Goal: Task Accomplishment & Management: Complete application form

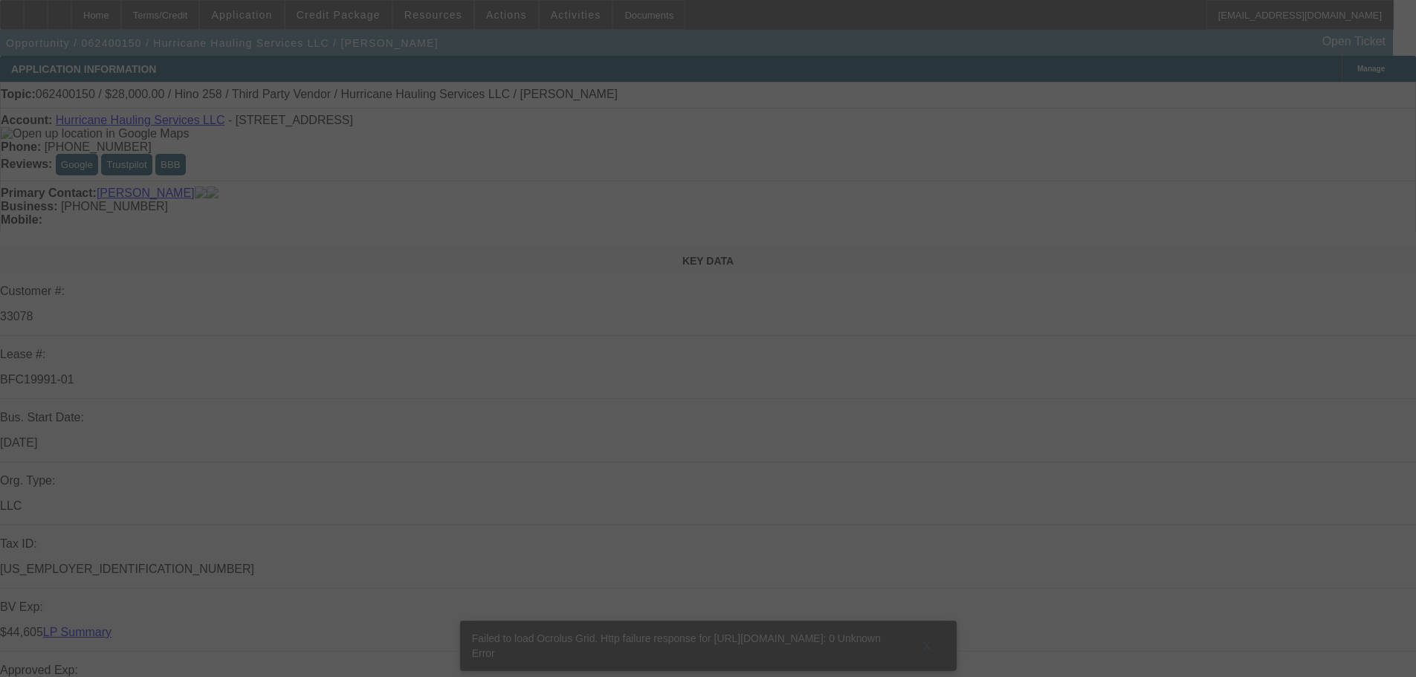
select select "0.2"
select select "2"
select select "0.1"
select select "4"
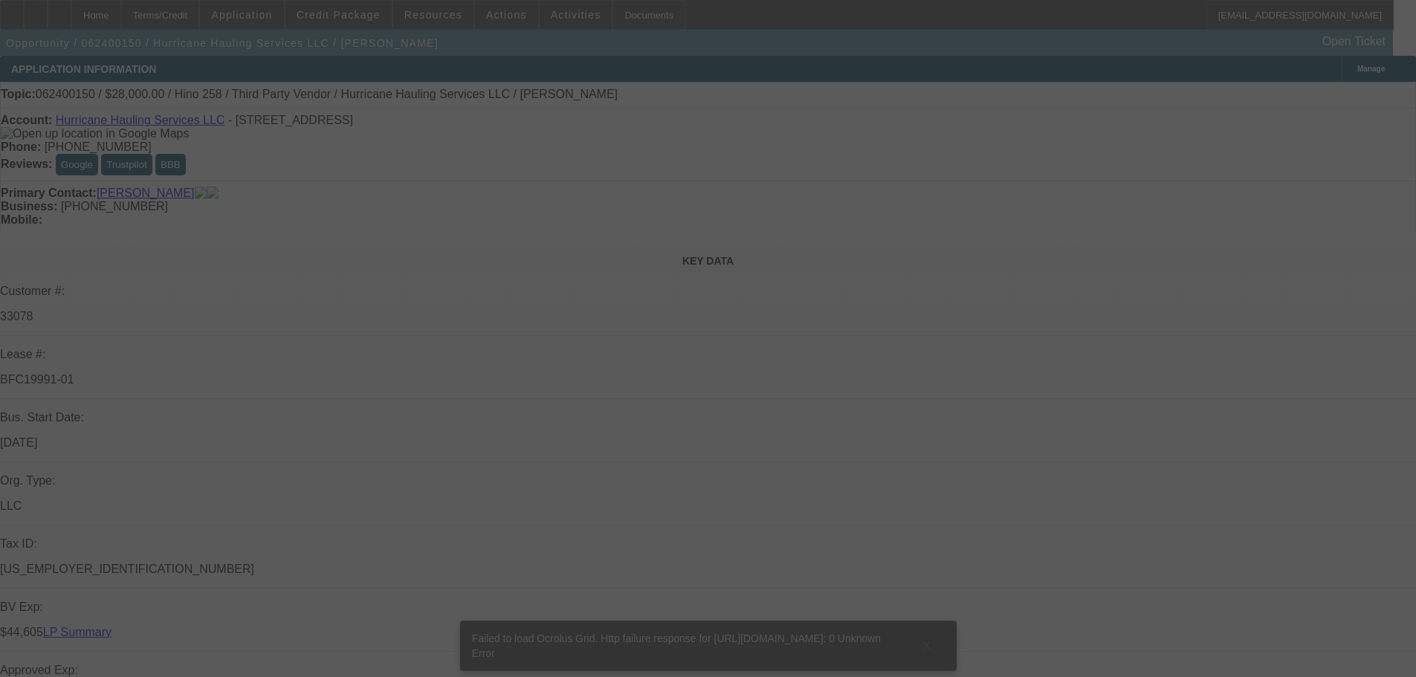
select select "0.2"
select select "2"
select select "0.1"
select select "4"
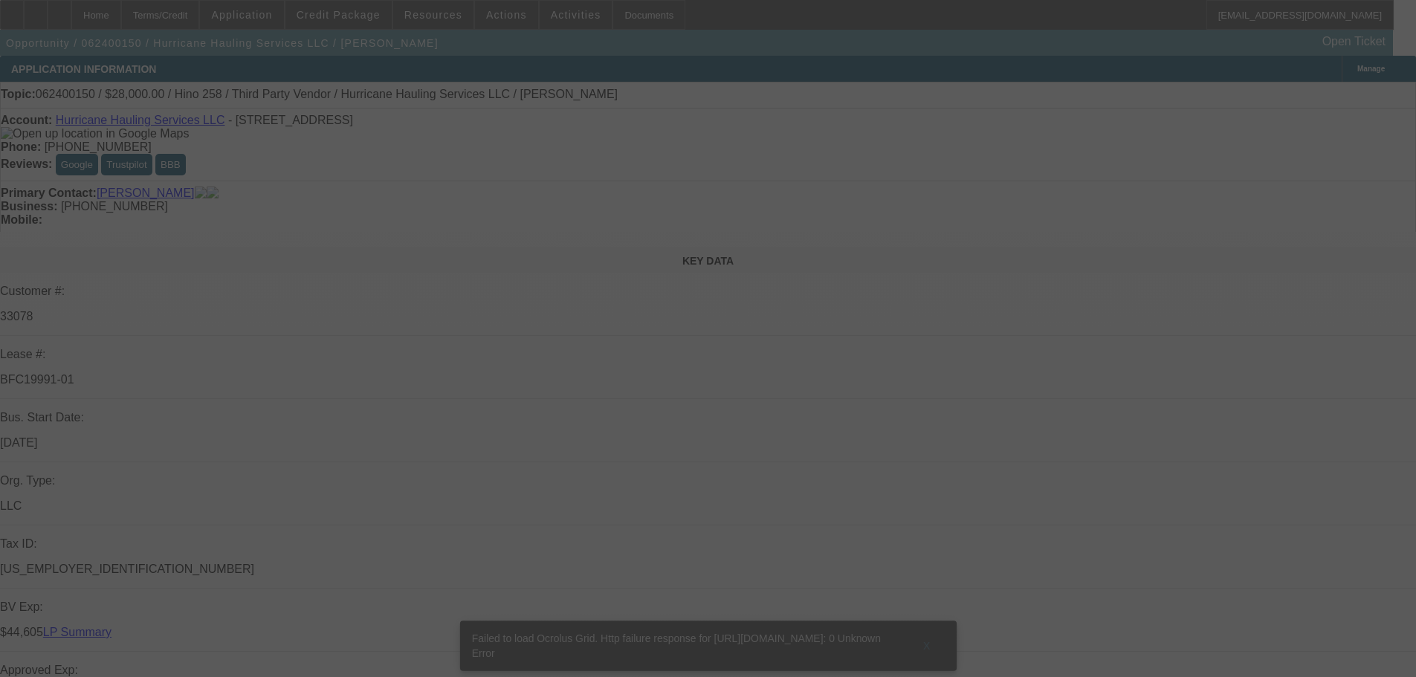
select select "0.2"
select select "2"
select select "0.1"
select select "4"
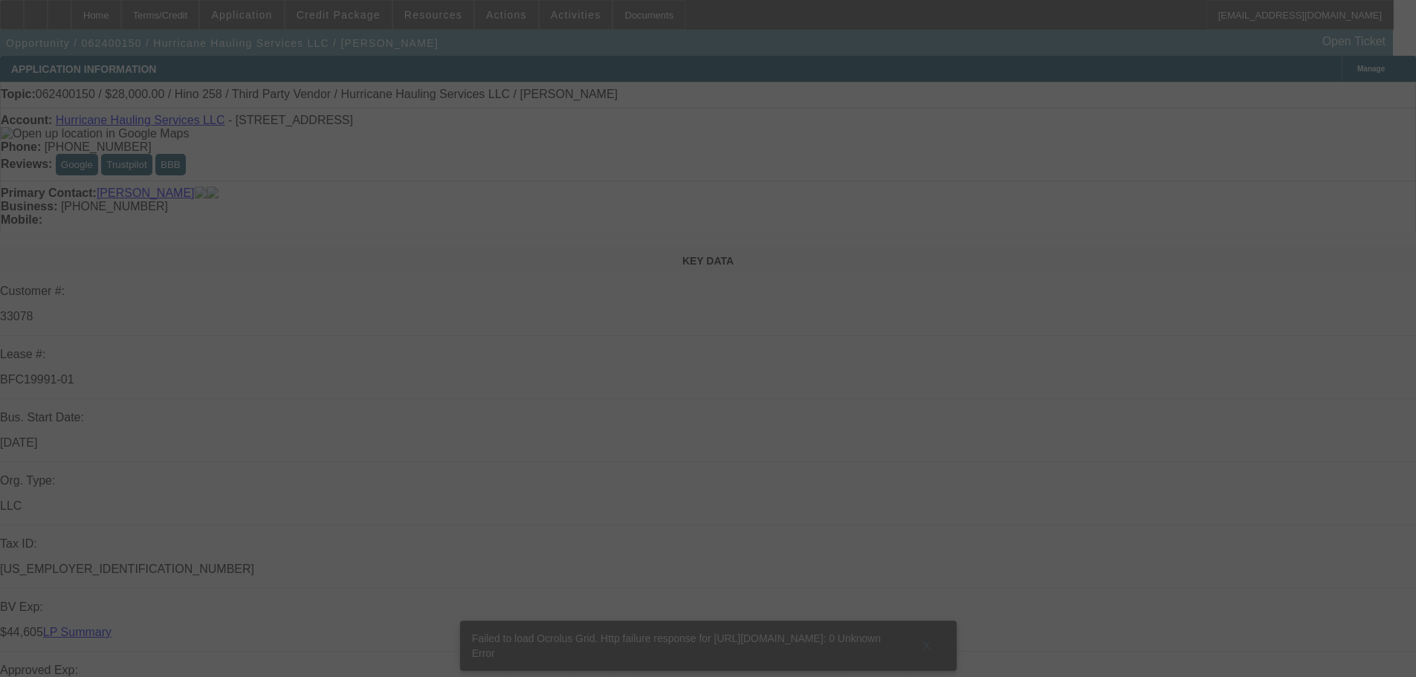
select select "0"
select select "2"
select select "0.1"
select select "4"
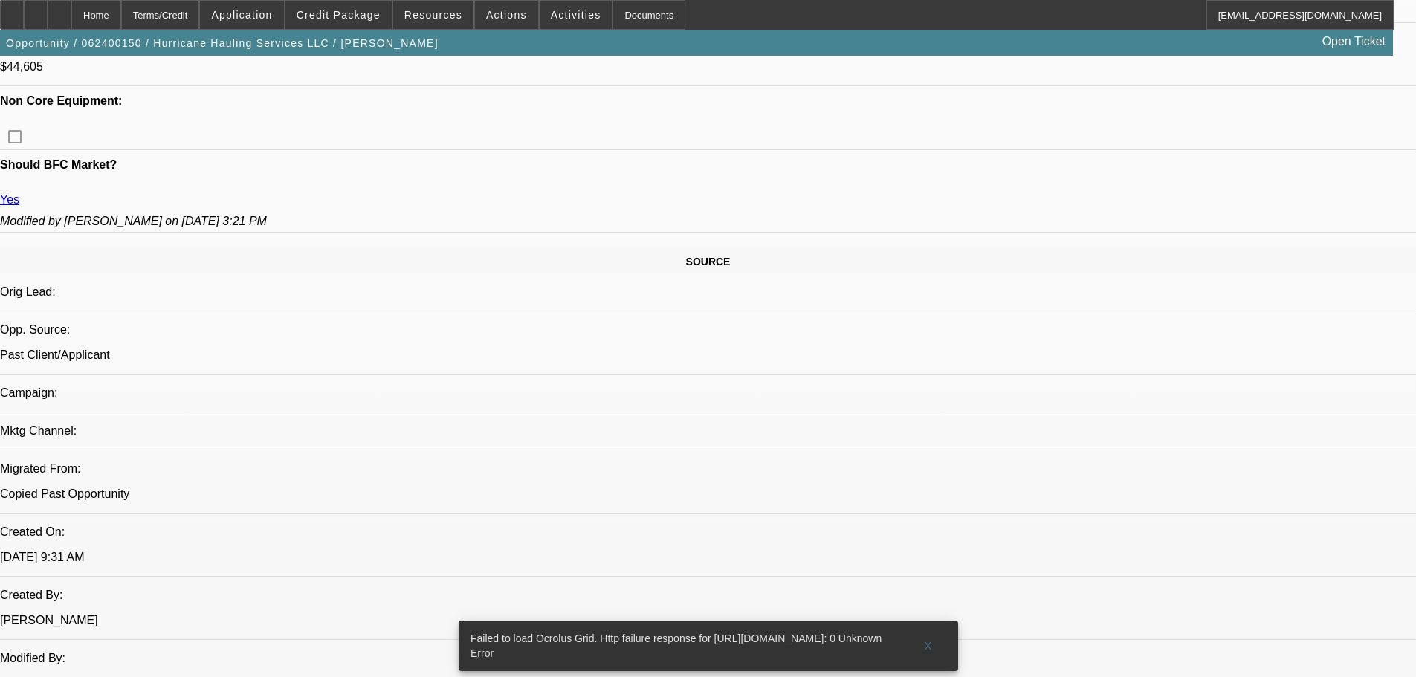
scroll to position [892, 0]
